Goal: Information Seeking & Learning: Learn about a topic

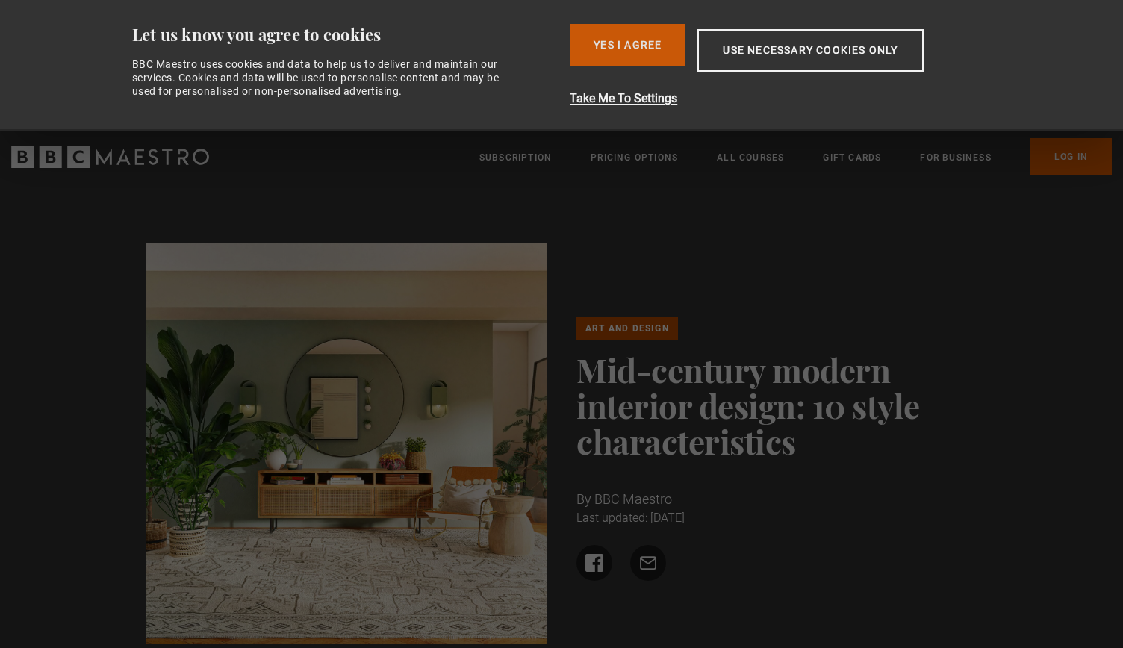
click at [654, 32] on button "Yes I Agree" at bounding box center [628, 45] width 116 height 42
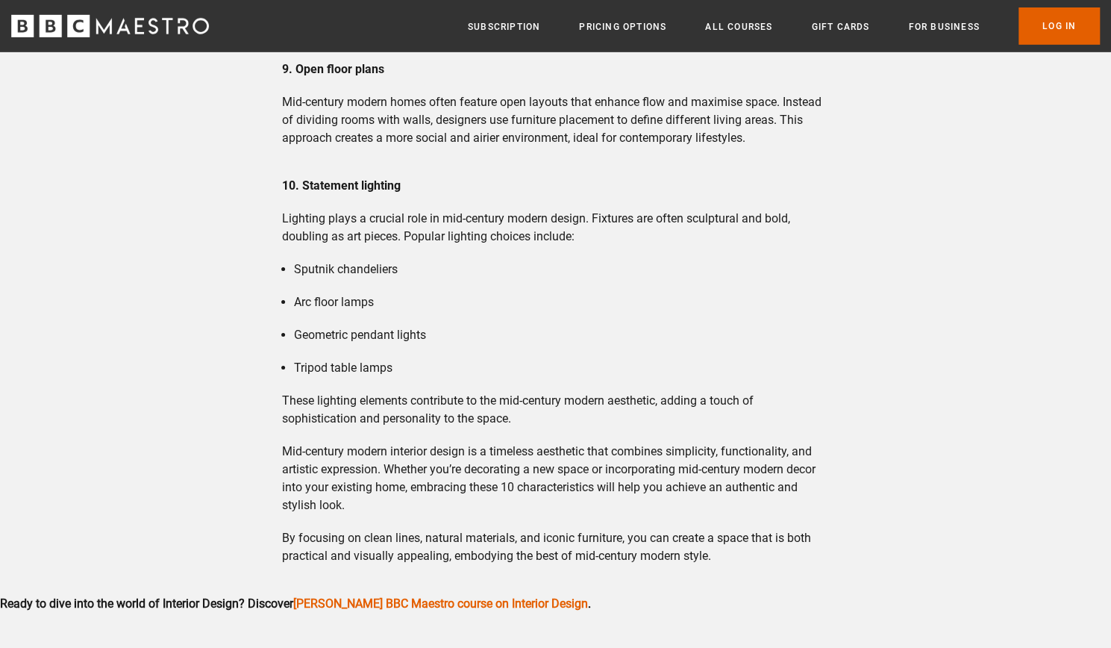
scroll to position [2815, 0]
